Goal: Task Accomplishment & Management: Complete application form

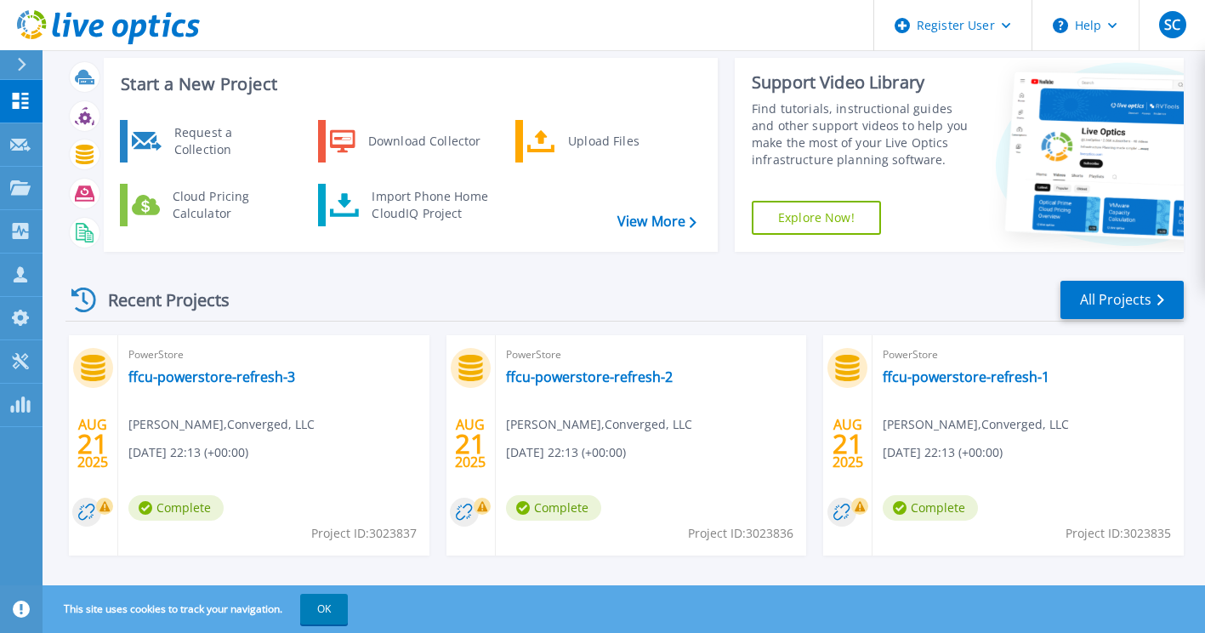
scroll to position [35, 0]
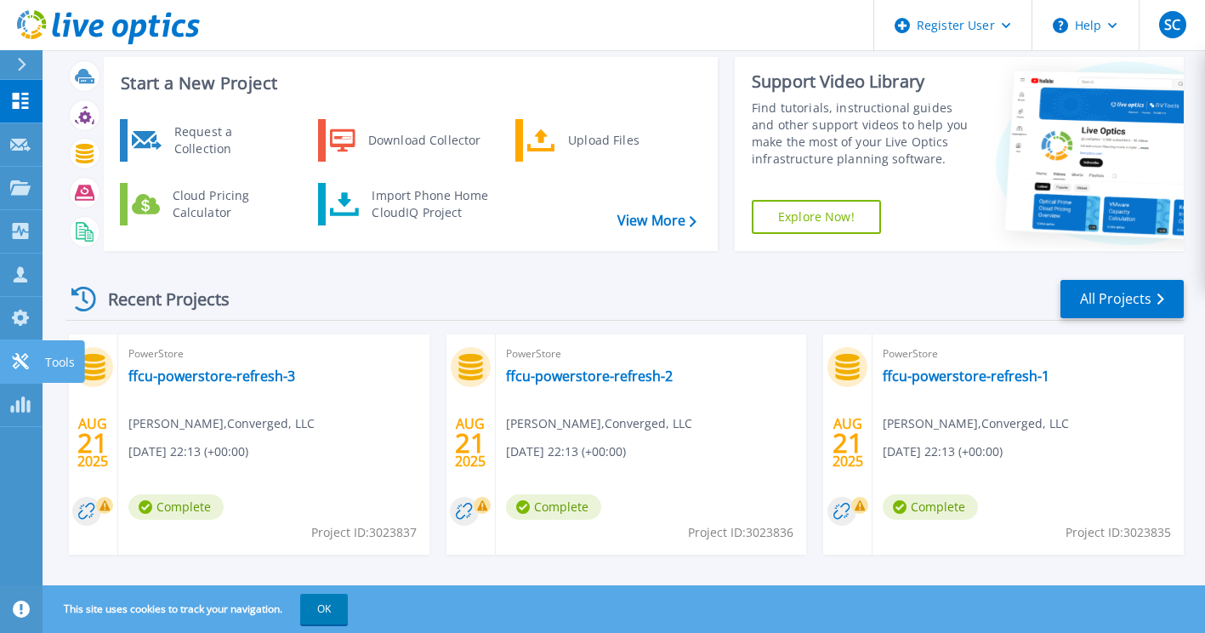
click at [24, 366] on icon at bounding box center [20, 361] width 16 height 16
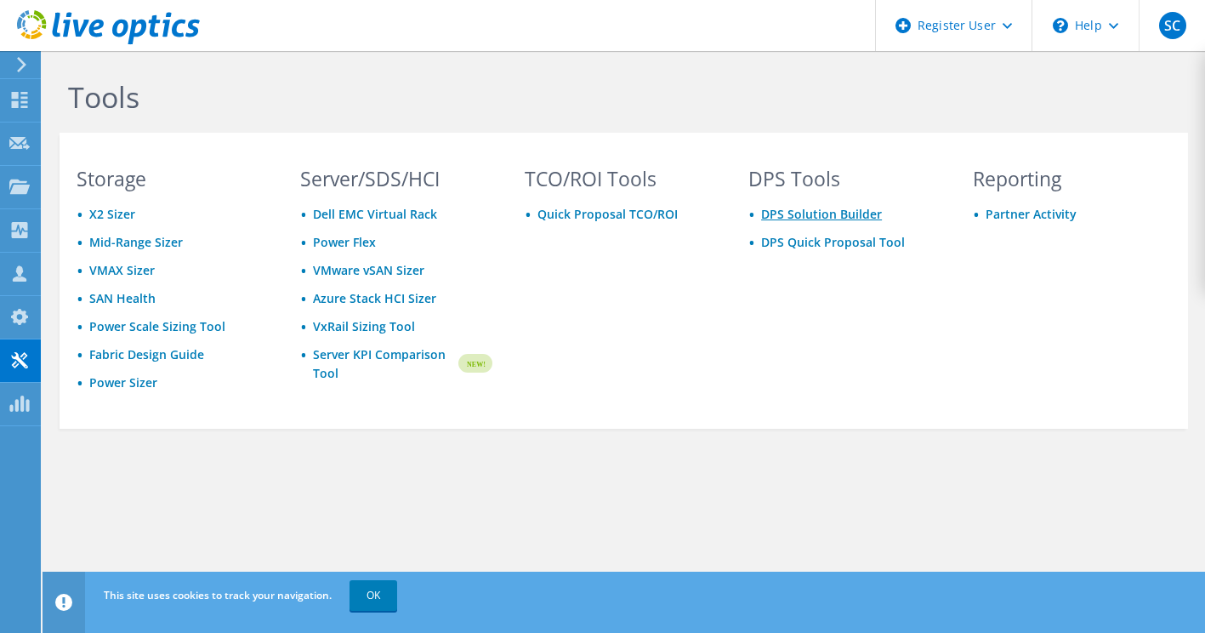
click at [835, 219] on link "DPS Solution Builder" at bounding box center [821, 214] width 121 height 16
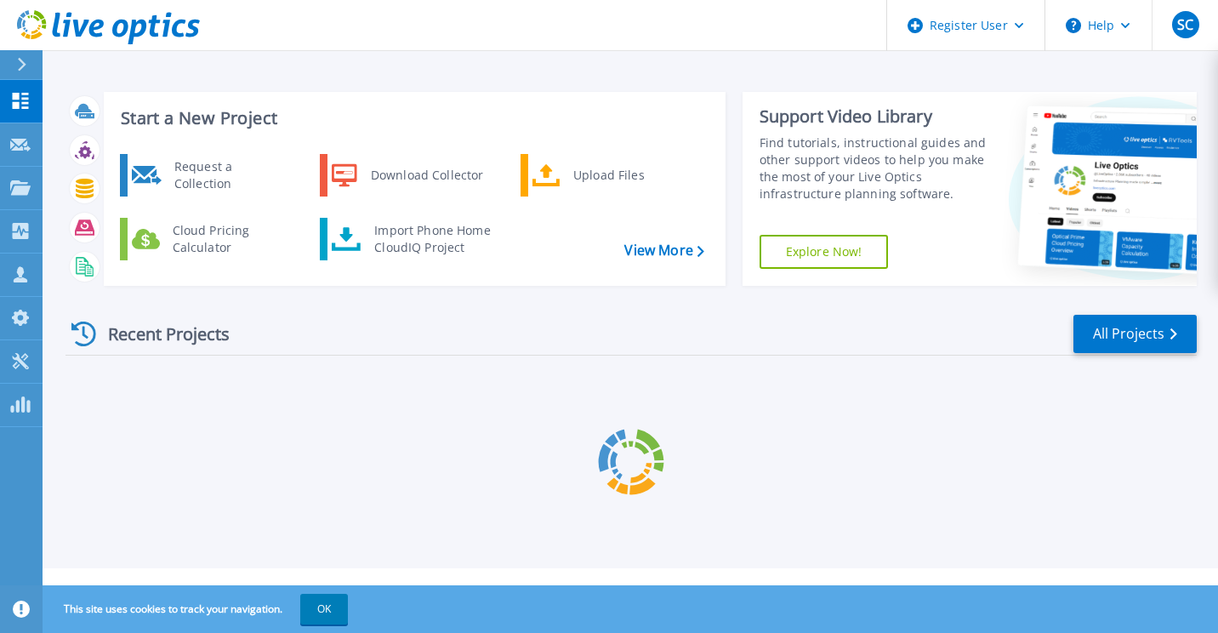
click at [18, 138] on div at bounding box center [20, 143] width 20 height 15
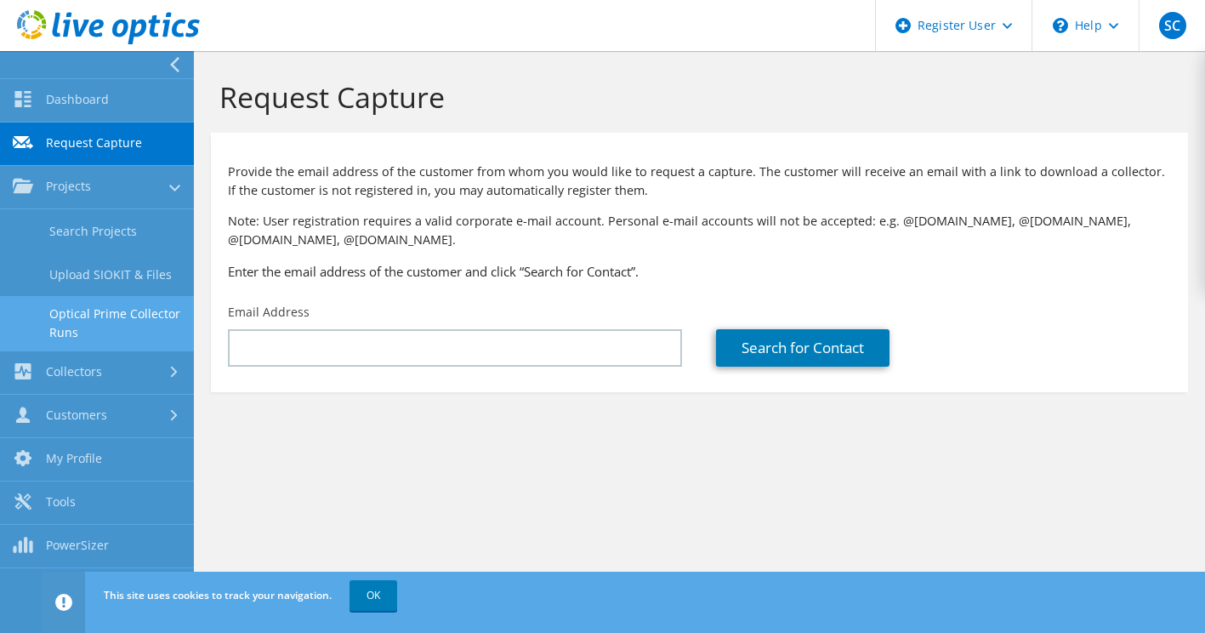
click at [97, 319] on link "Optical Prime Collector Runs" at bounding box center [97, 323] width 194 height 54
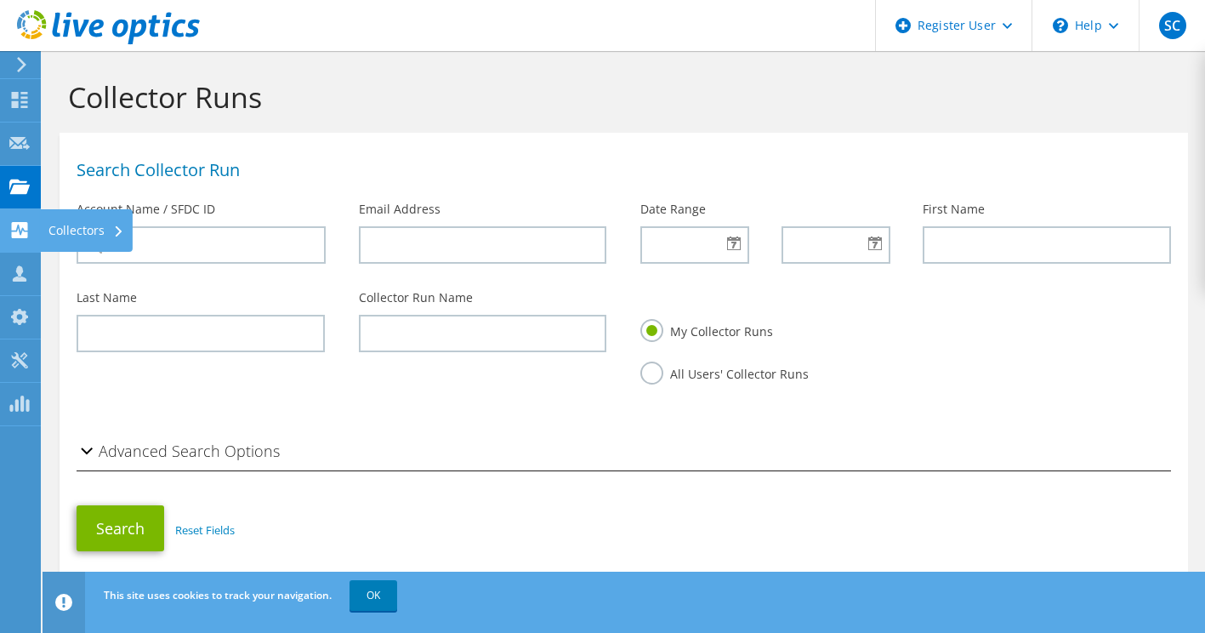
click at [117, 225] on div "Collectors" at bounding box center [86, 230] width 93 height 43
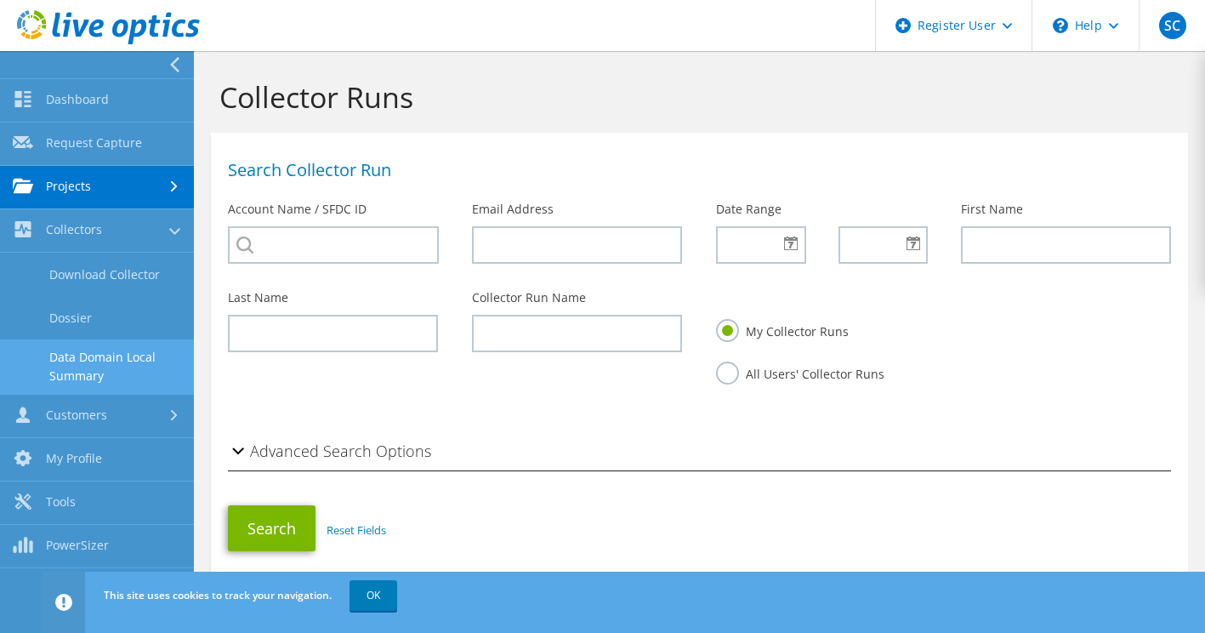
click at [105, 361] on link "Data Domain Local Summary" at bounding box center [97, 366] width 194 height 54
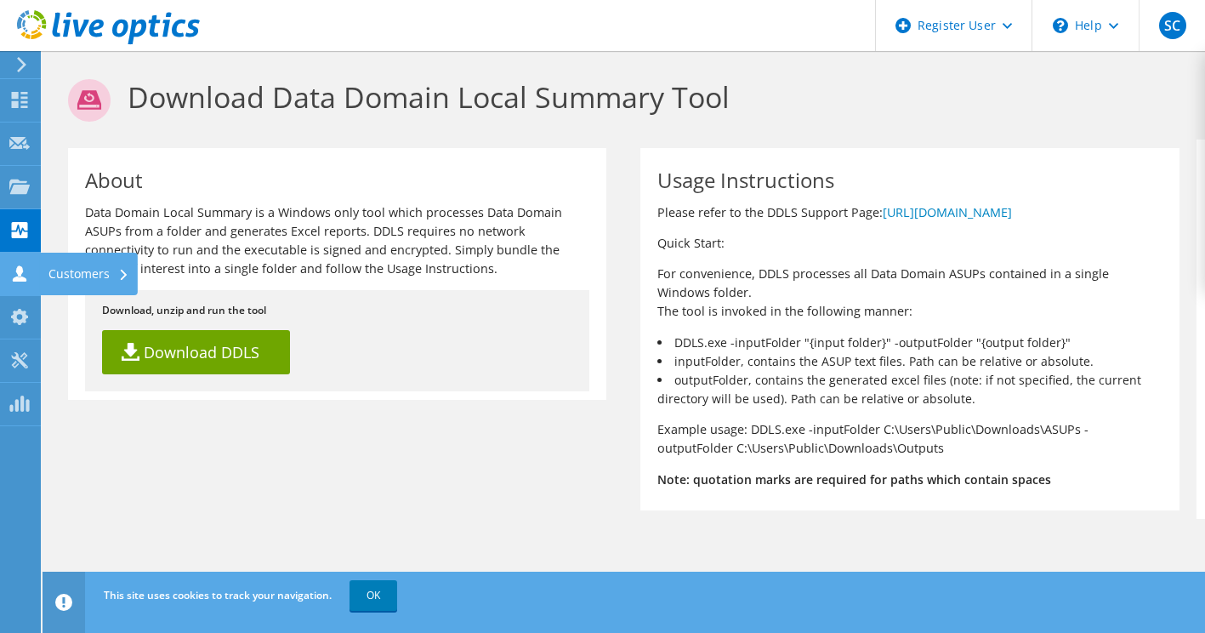
click at [13, 276] on icon at bounding box center [19, 273] width 20 height 16
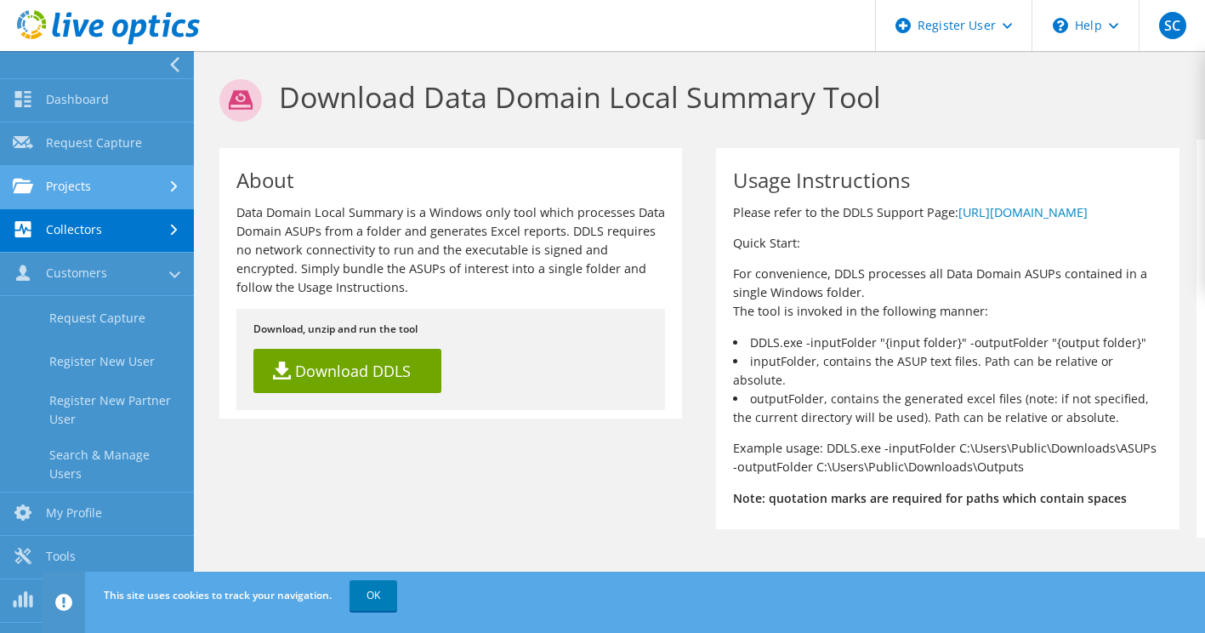
click at [167, 188] on div at bounding box center [176, 186] width 19 height 11
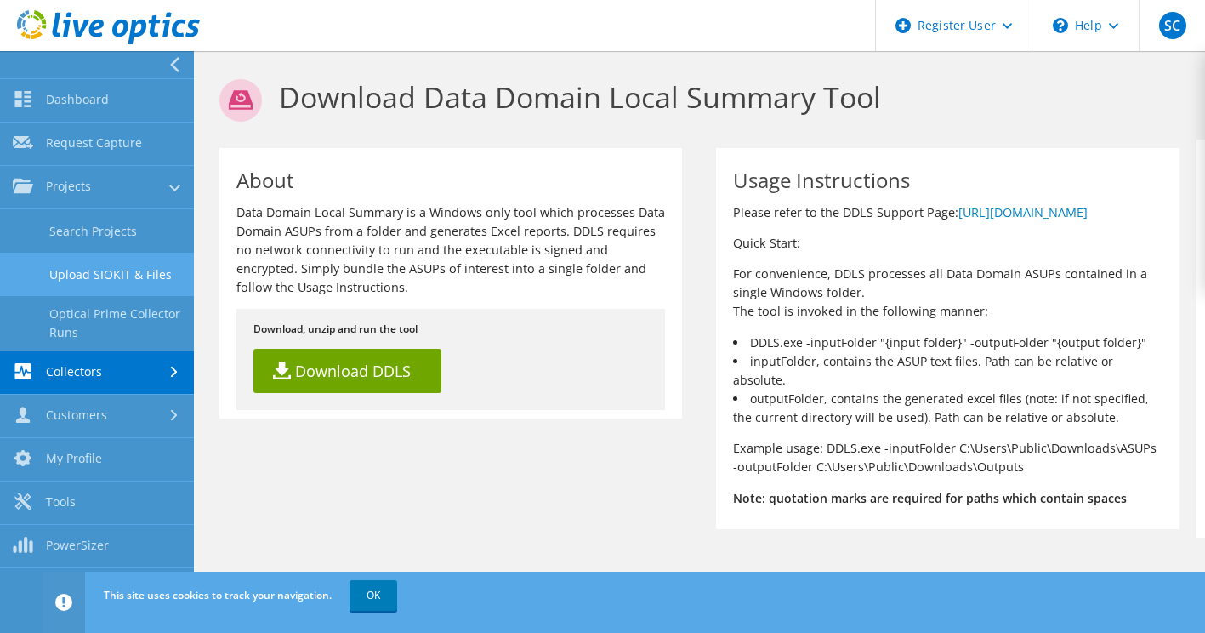
click at [147, 276] on link "Upload SIOKIT & Files" at bounding box center [97, 274] width 194 height 43
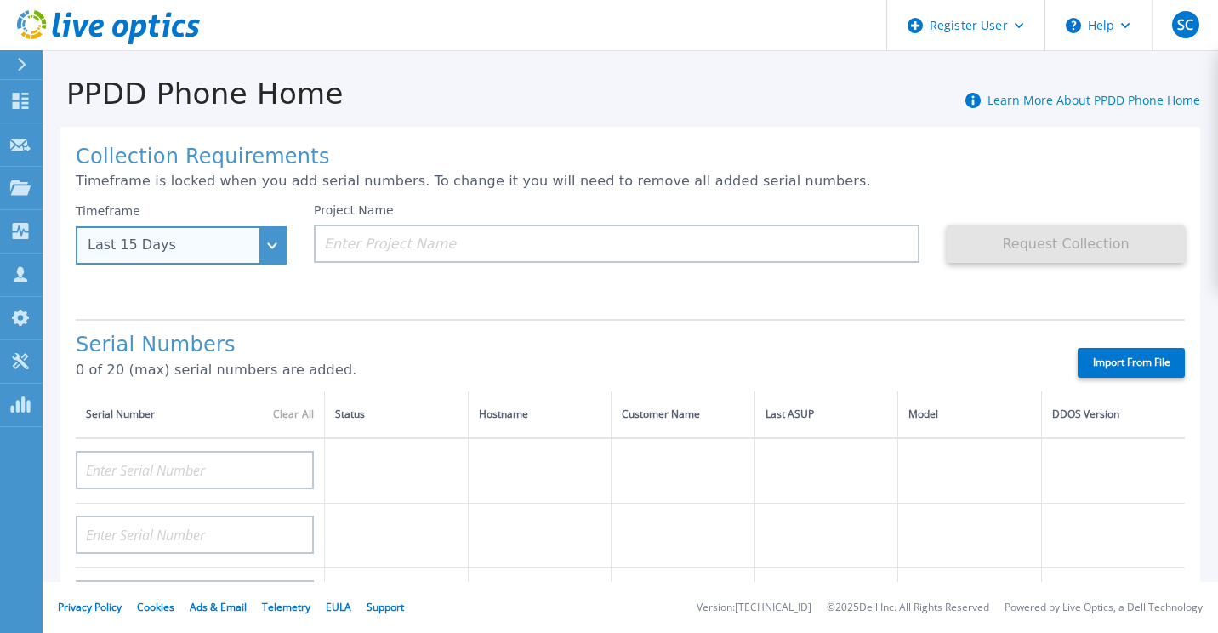
click at [258, 249] on div "Last 15 Days" at bounding box center [181, 245] width 211 height 38
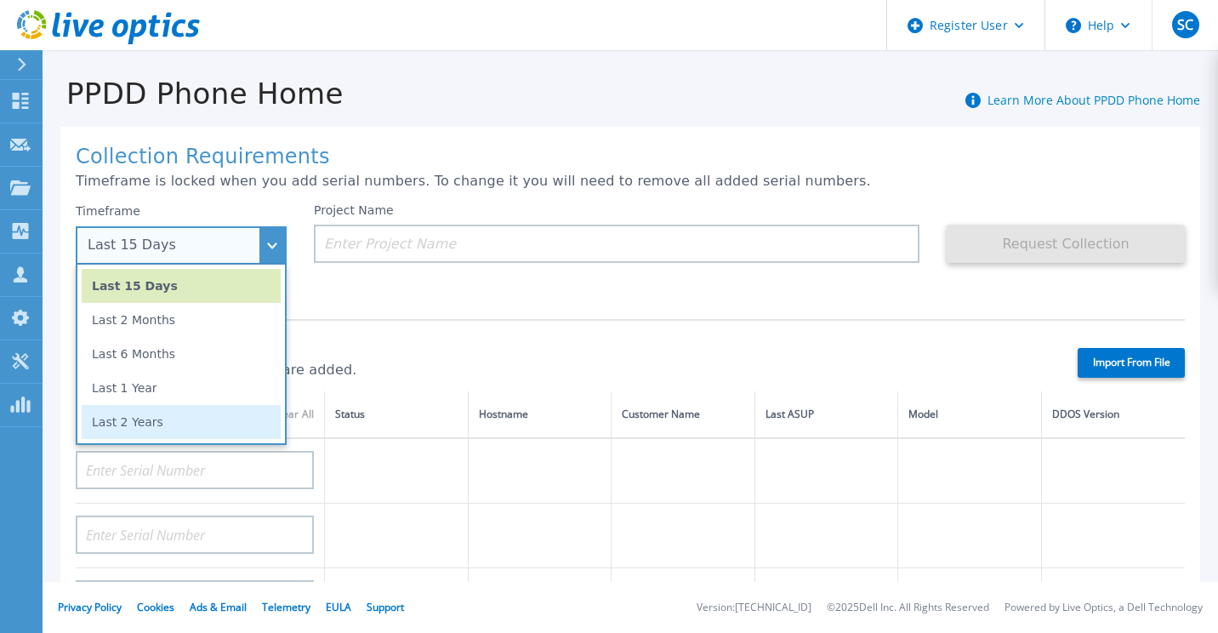
click at [239, 413] on li "Last 2 Years" at bounding box center [181, 422] width 199 height 34
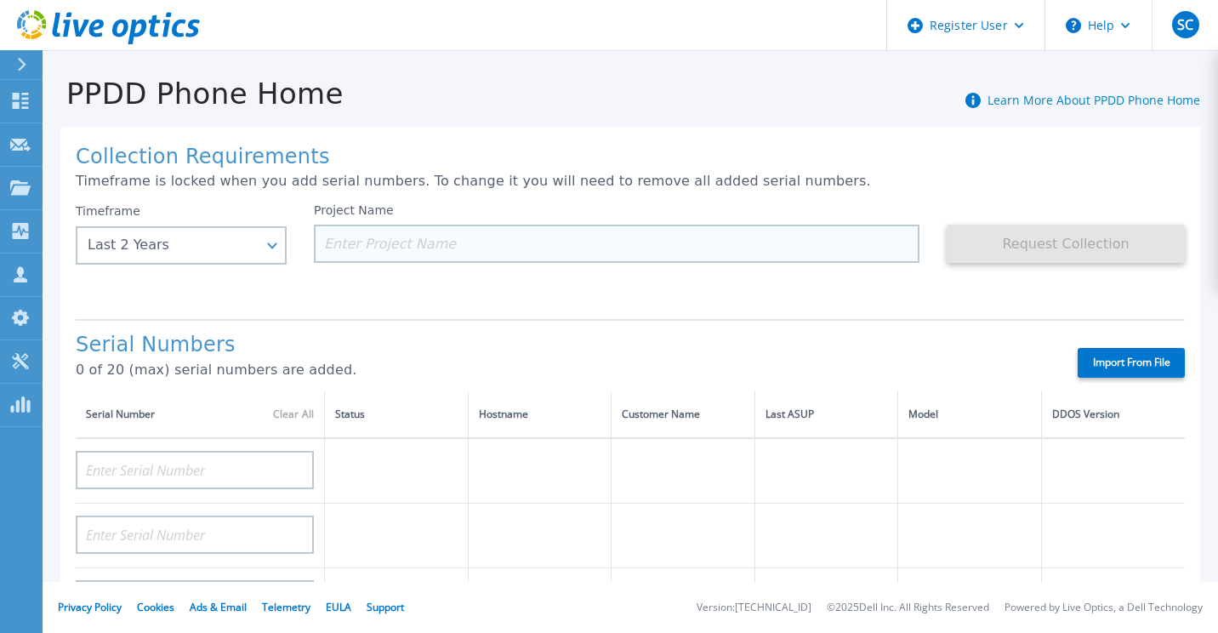
click at [424, 261] on input at bounding box center [617, 244] width 606 height 38
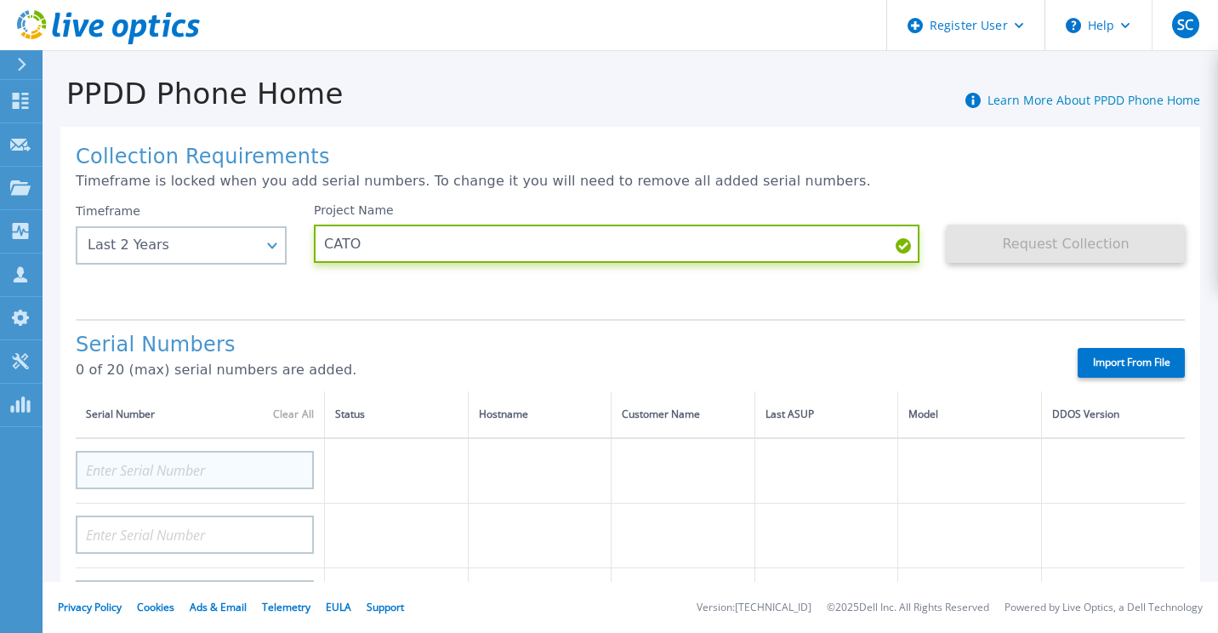
type input "CATO"
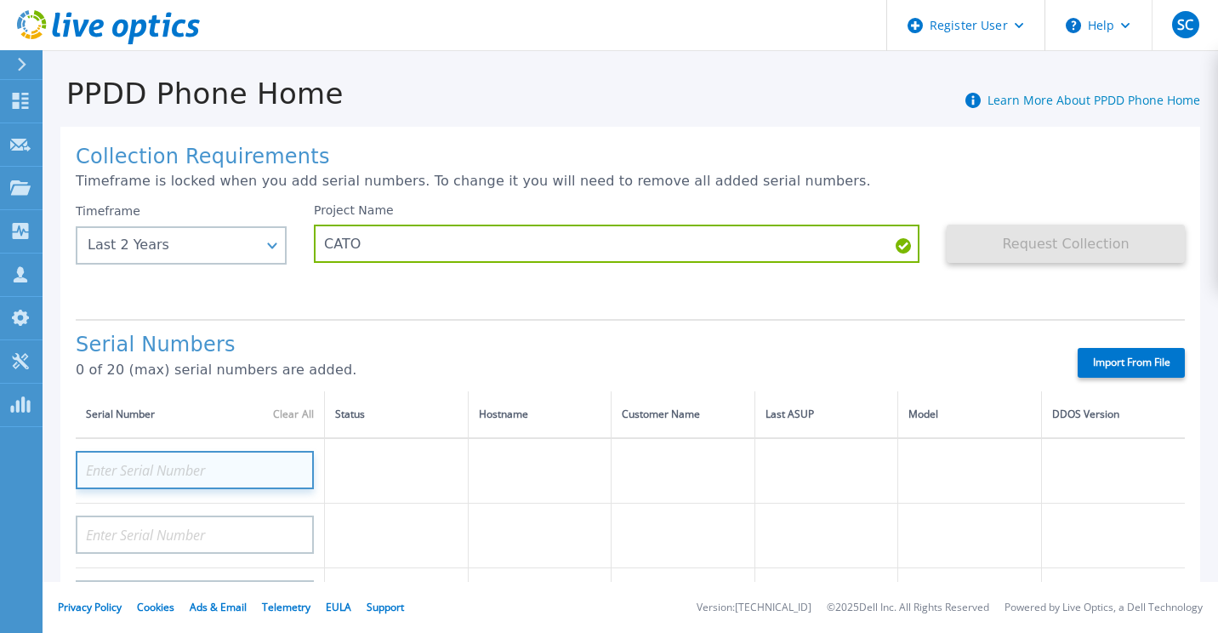
click at [203, 465] on input at bounding box center [195, 470] width 238 height 38
paste input "APM00201810711"
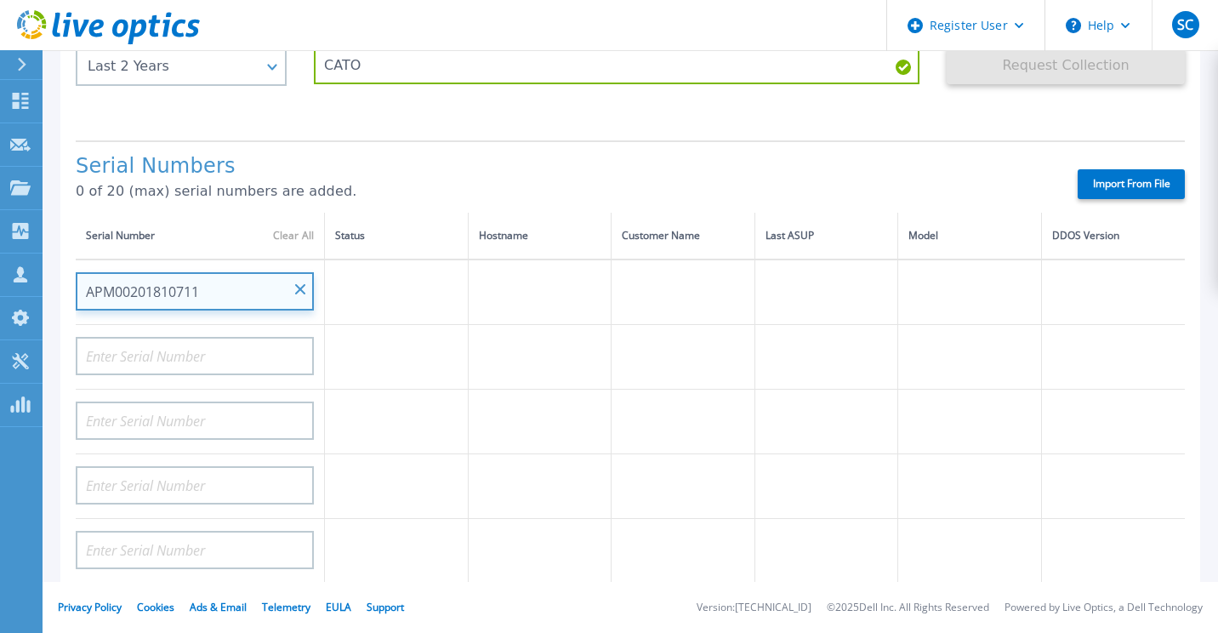
scroll to position [179, 0]
type input "APM00201810711"
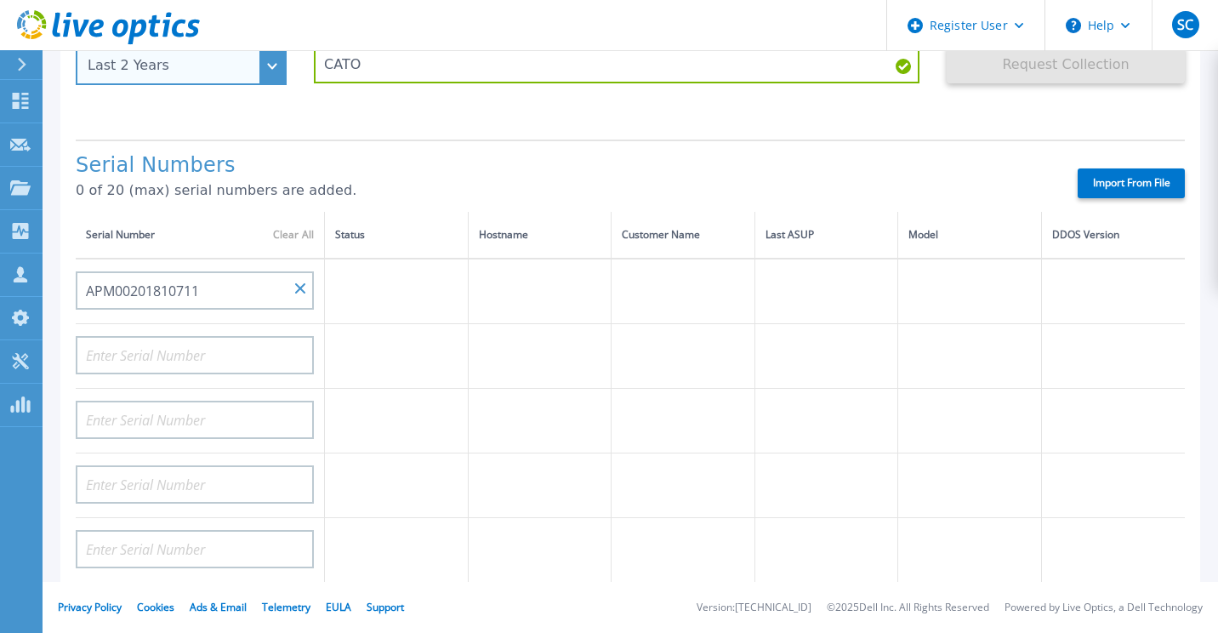
click at [275, 69] on div "Timeframe Last 2 Years Last 15 Days Last 2 Months Last 6 Months Last 1 Year Las…" at bounding box center [181, 54] width 211 height 61
click at [275, 69] on div "Timeframe Last 2 Years" at bounding box center [181, 54] width 211 height 61
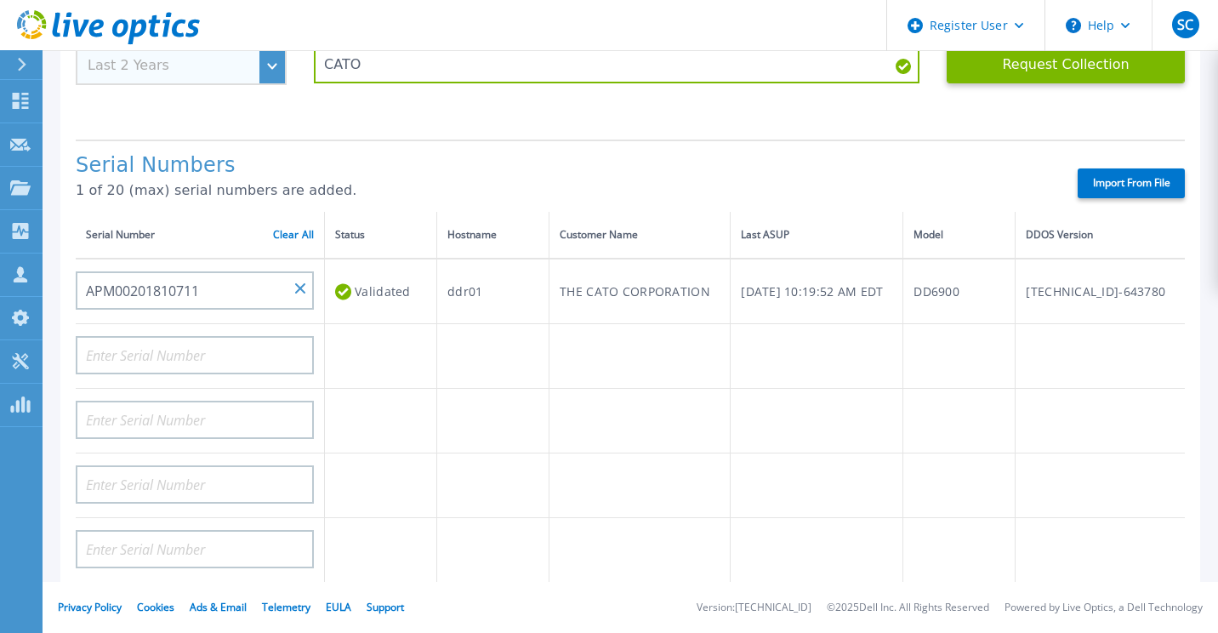
click at [275, 69] on div "Timeframe Last 2 Years" at bounding box center [181, 54] width 211 height 61
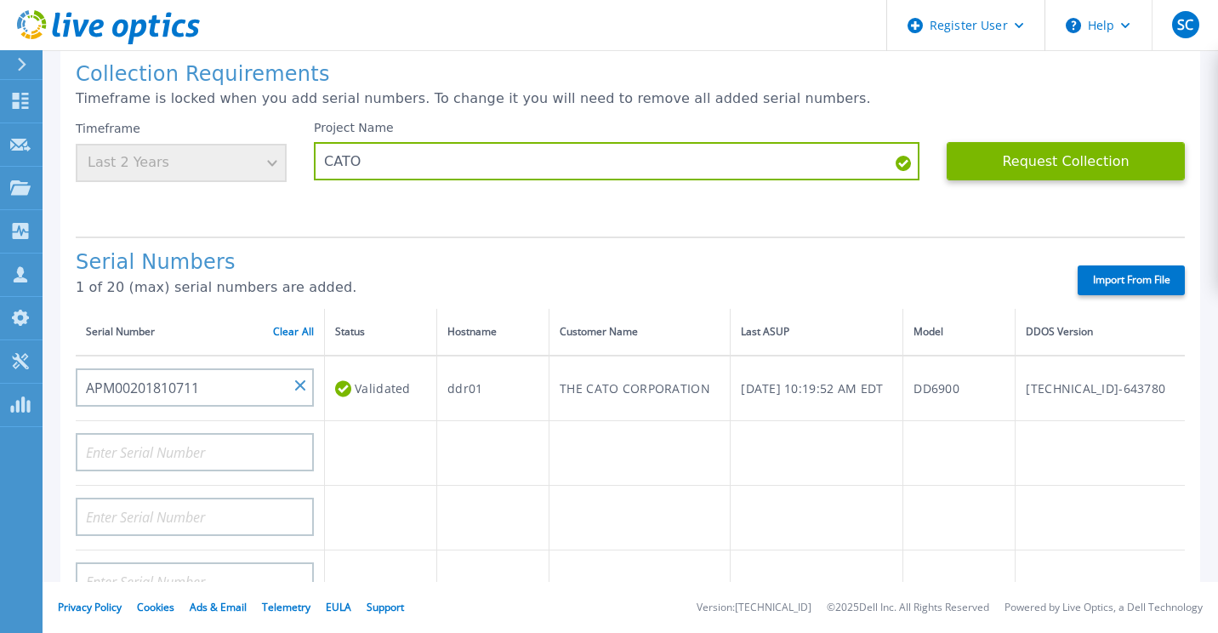
scroll to position [75, 0]
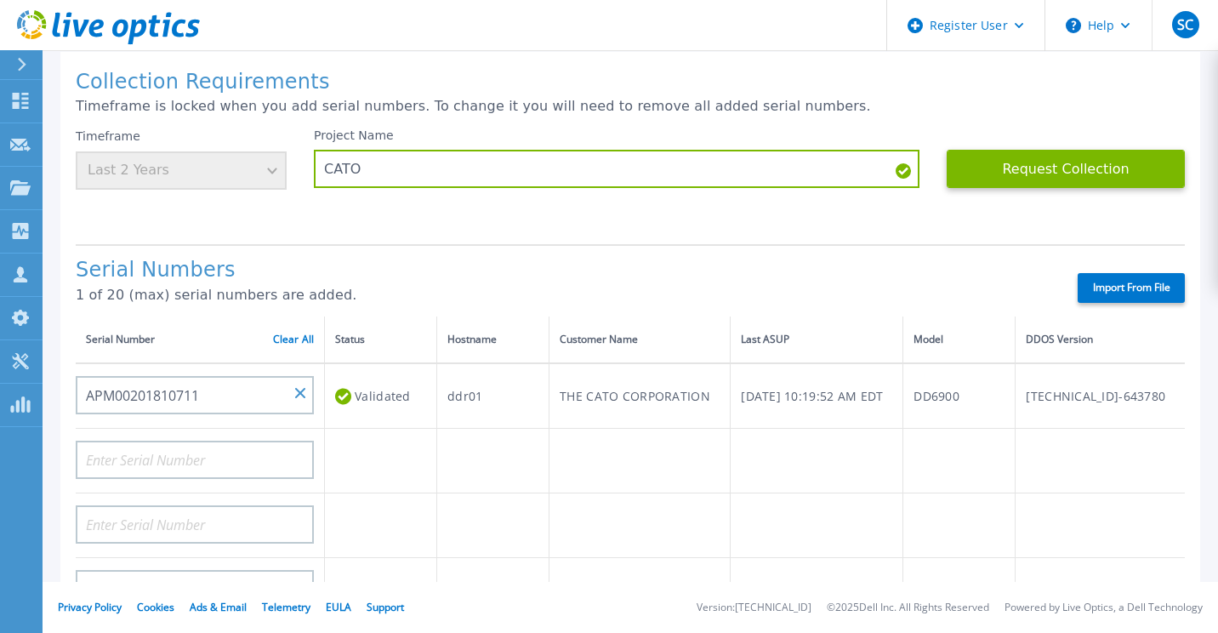
click at [270, 175] on div "Timeframe Last 2 Years" at bounding box center [181, 158] width 211 height 61
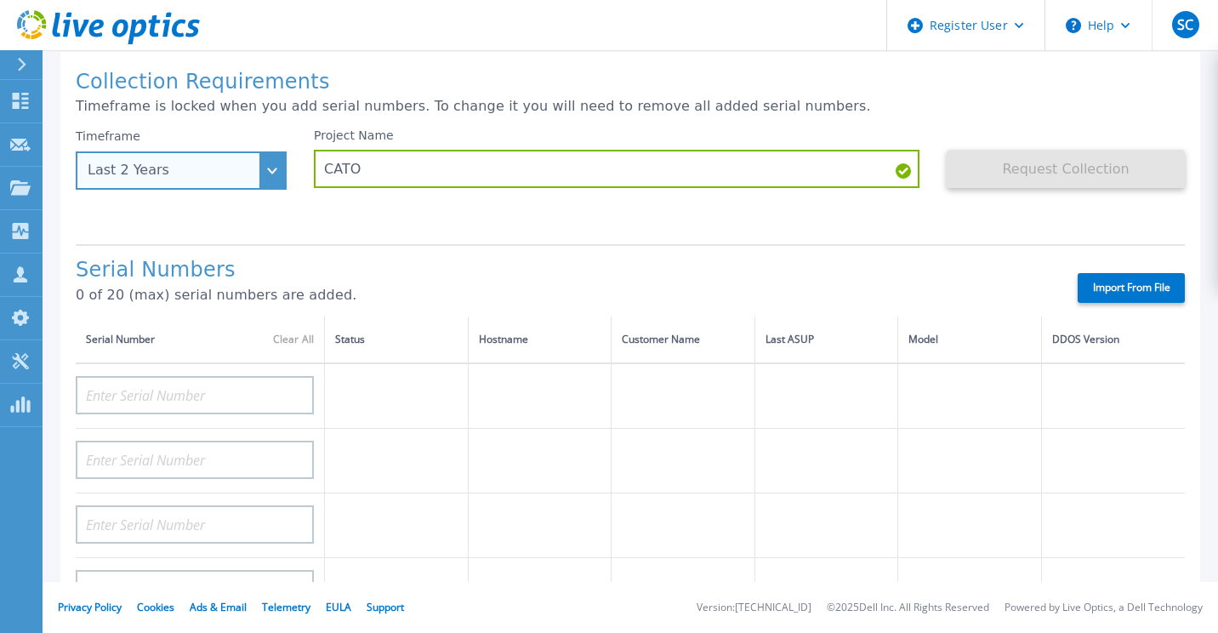
click at [271, 158] on div "Last 2 Years" at bounding box center [181, 170] width 211 height 38
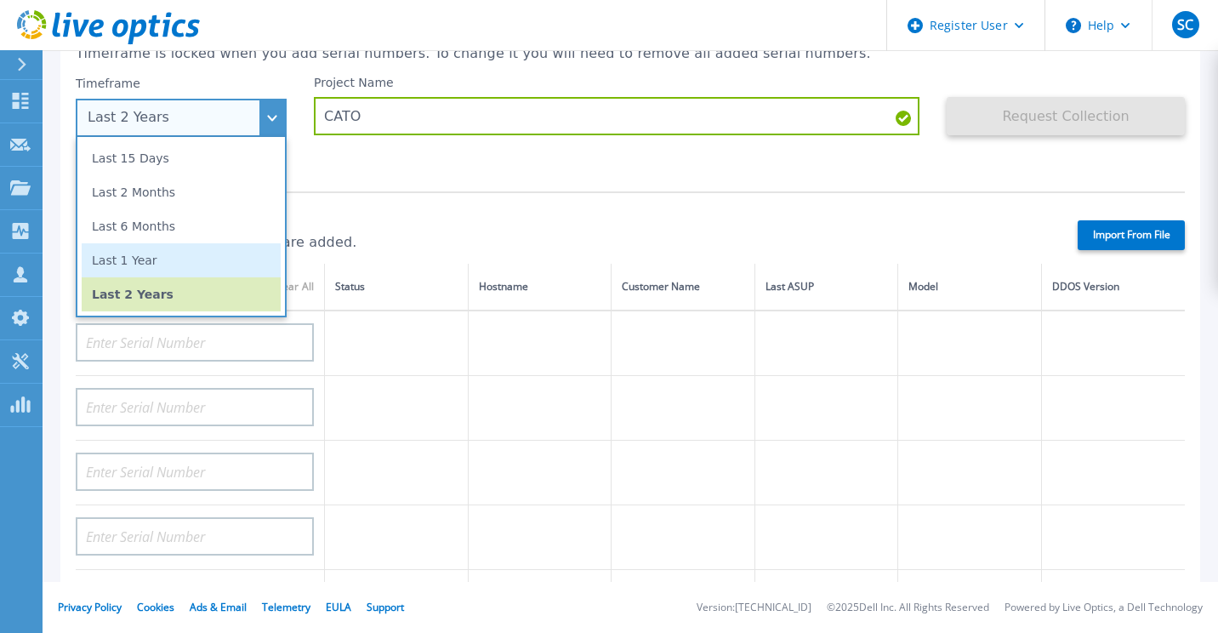
scroll to position [128, 0]
click at [196, 285] on li "Last 2 Years" at bounding box center [181, 293] width 199 height 34
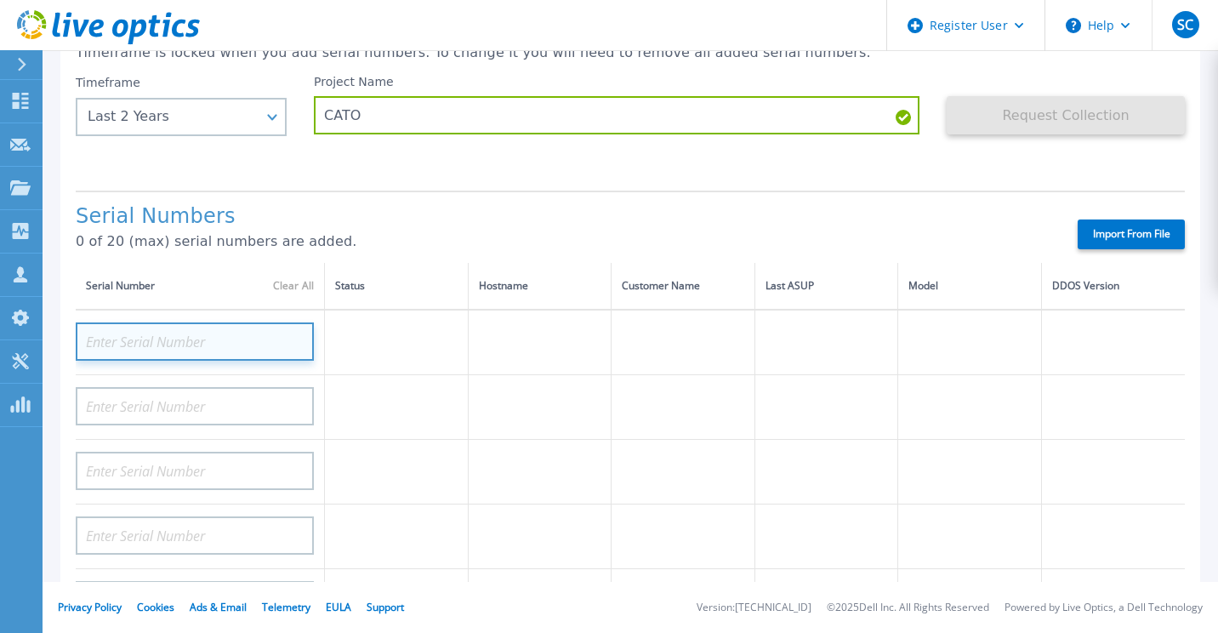
click at [168, 331] on input at bounding box center [195, 341] width 238 height 38
paste input "APM00201810711"
type input "APM00201810711"
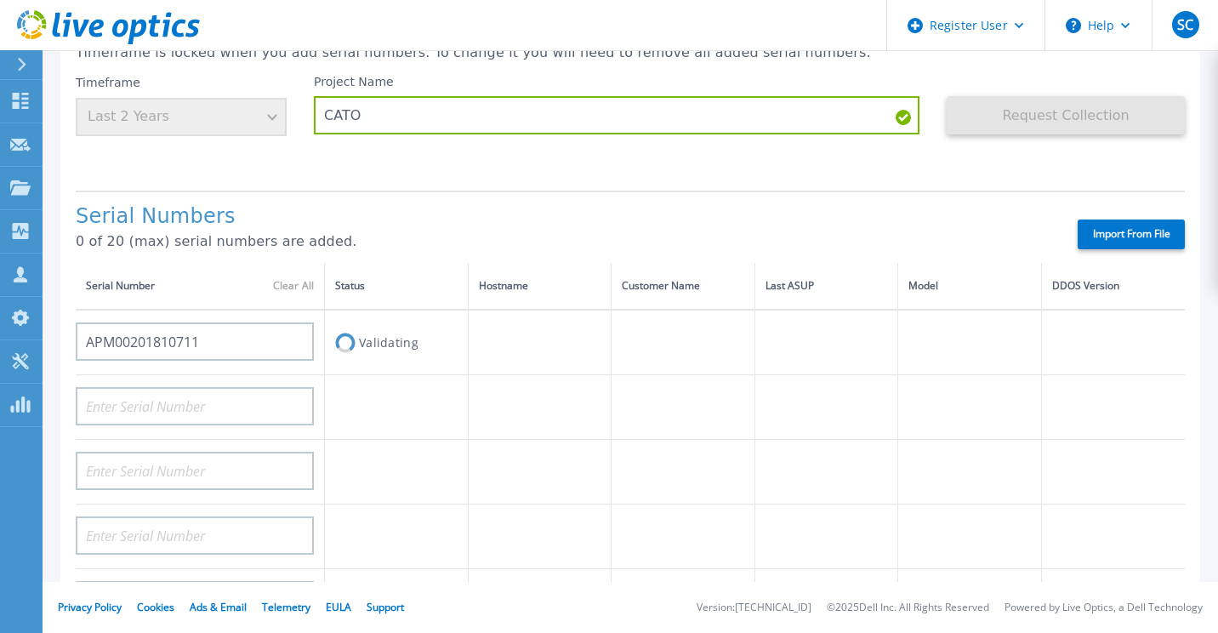
click at [670, 240] on p "0 of 20 (max) serial numbers are added." at bounding box center [562, 241] width 972 height 15
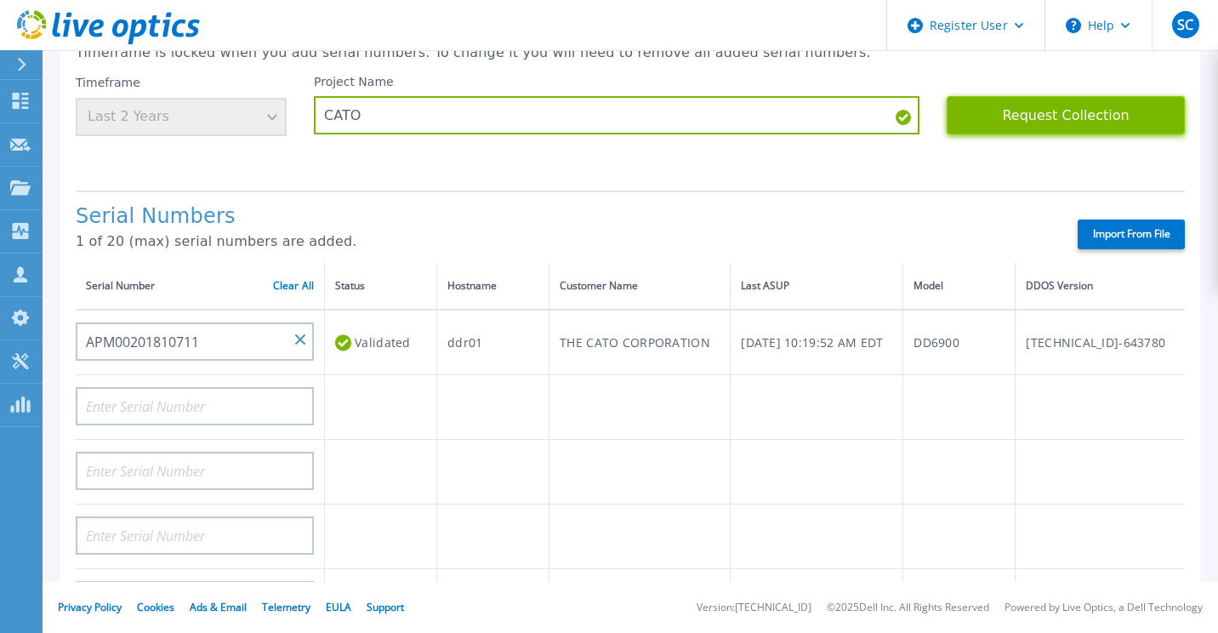
click at [1062, 125] on button "Request Collection" at bounding box center [1066, 115] width 238 height 38
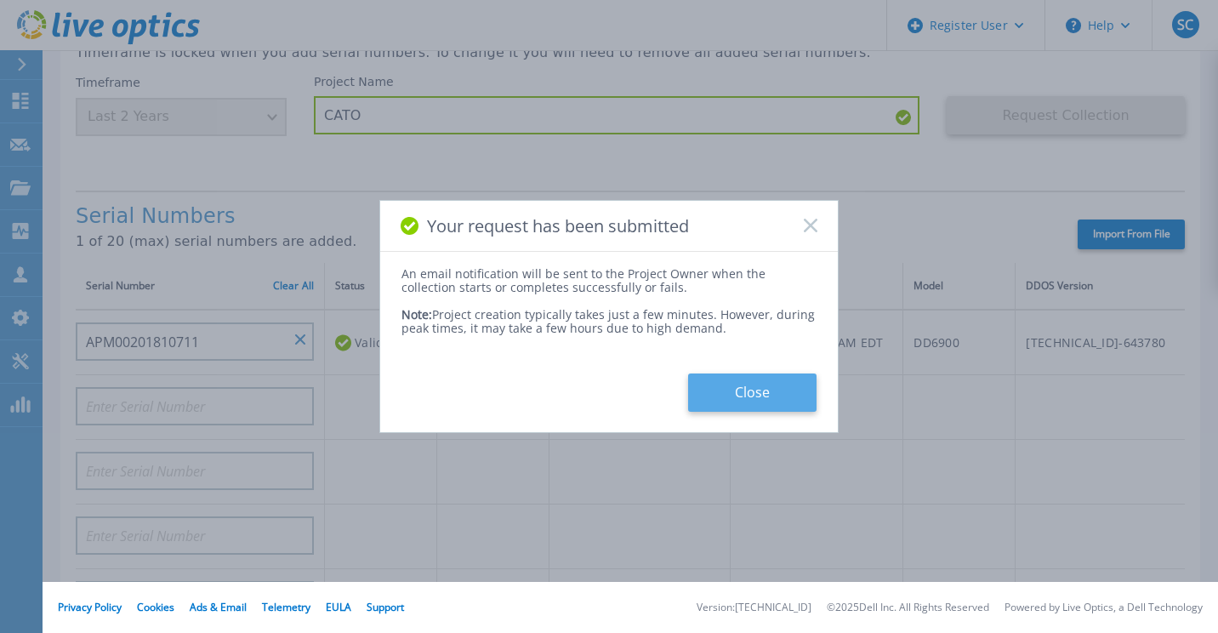
click at [729, 379] on button "Close" at bounding box center [752, 392] width 128 height 38
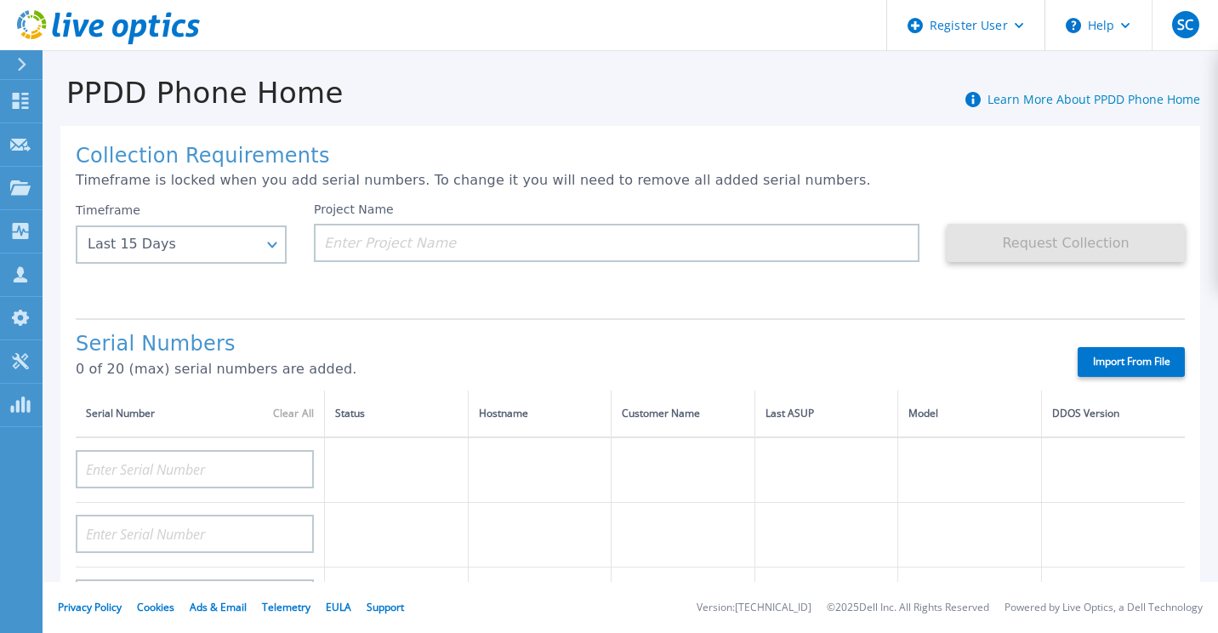
scroll to position [2, 0]
